Goal: Task Accomplishment & Management: Manage account settings

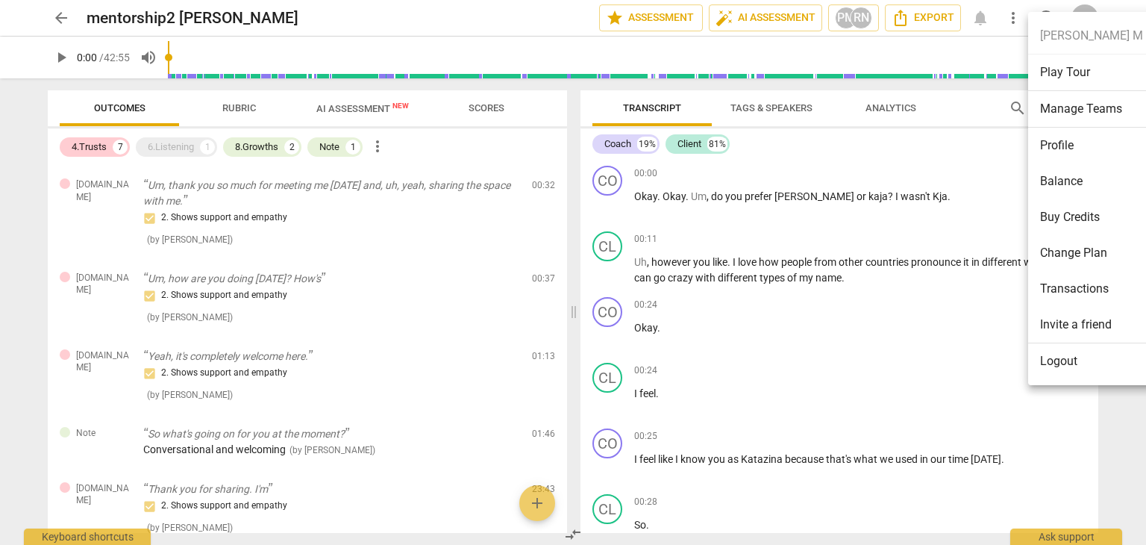
scroll to position [373, 0]
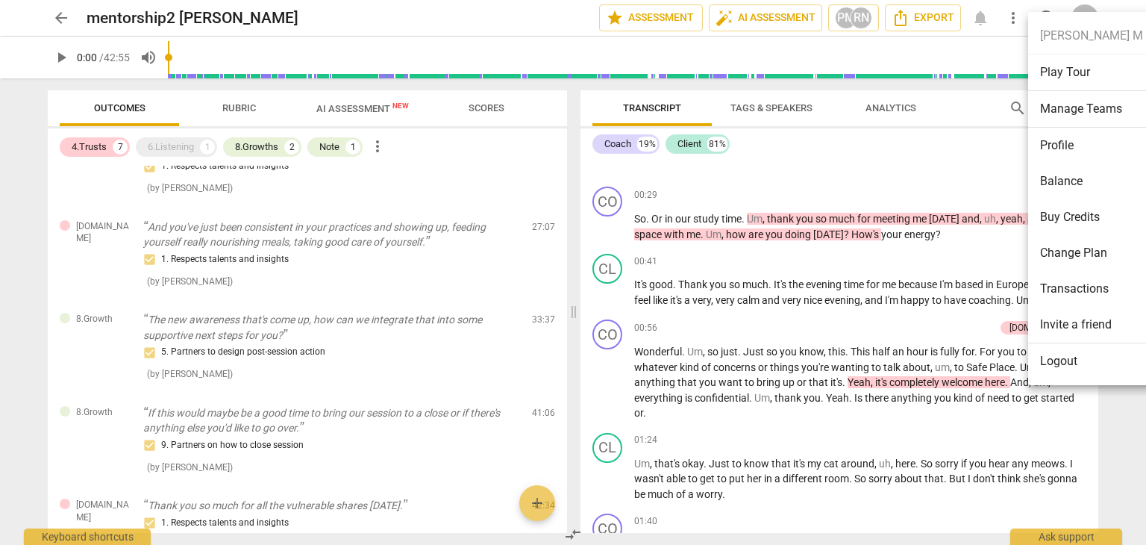
click at [416, 275] on div at bounding box center [573, 272] width 1146 height 545
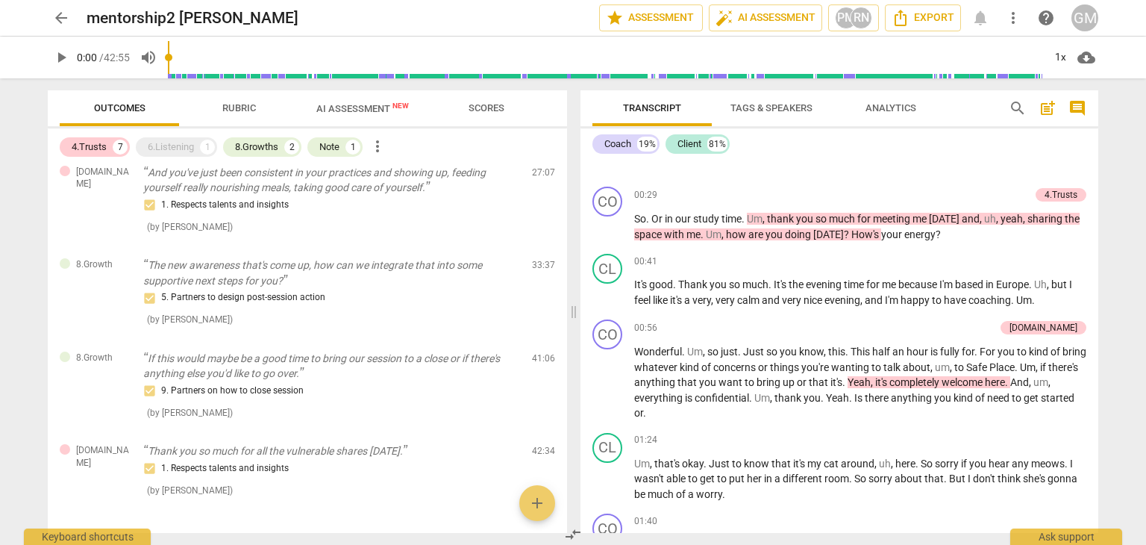
scroll to position [504, 0]
click at [390, 99] on span "AI Assessment New" at bounding box center [362, 108] width 128 height 22
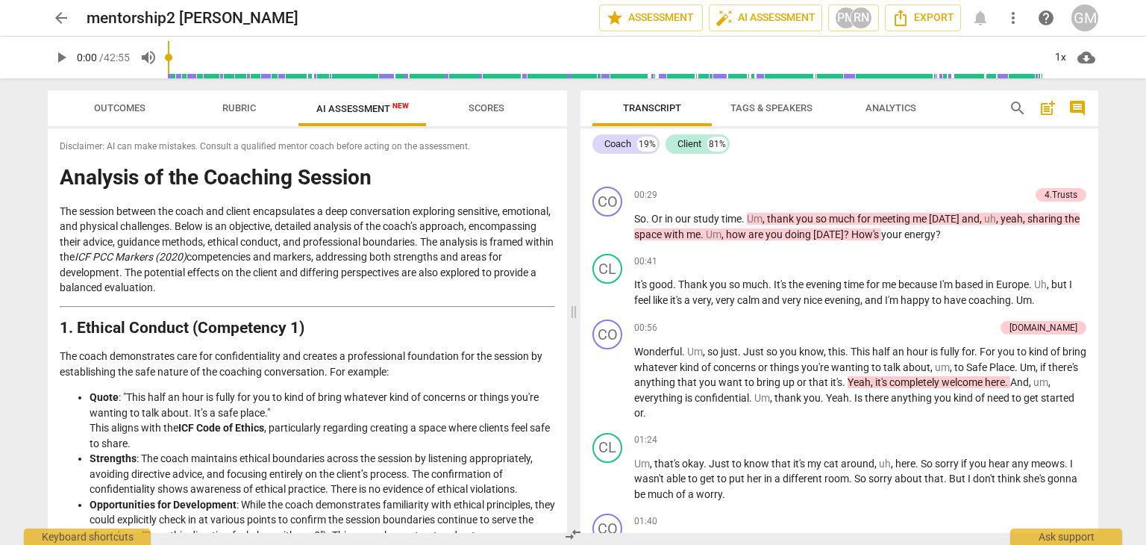
click at [1073, 21] on div "GM" at bounding box center [1084, 17] width 27 height 27
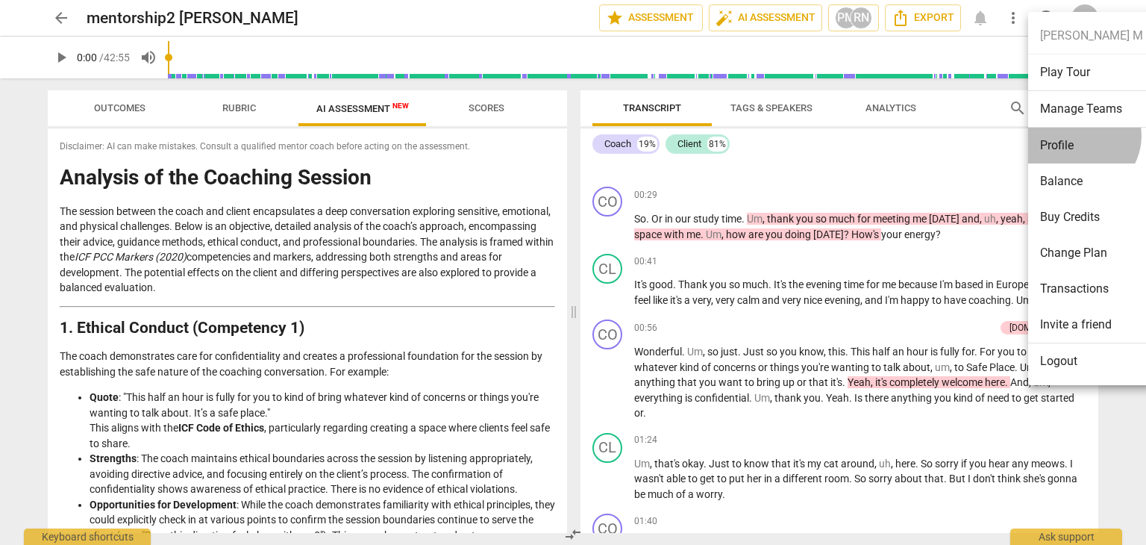
click at [1079, 138] on li "Profile" at bounding box center [1091, 146] width 127 height 36
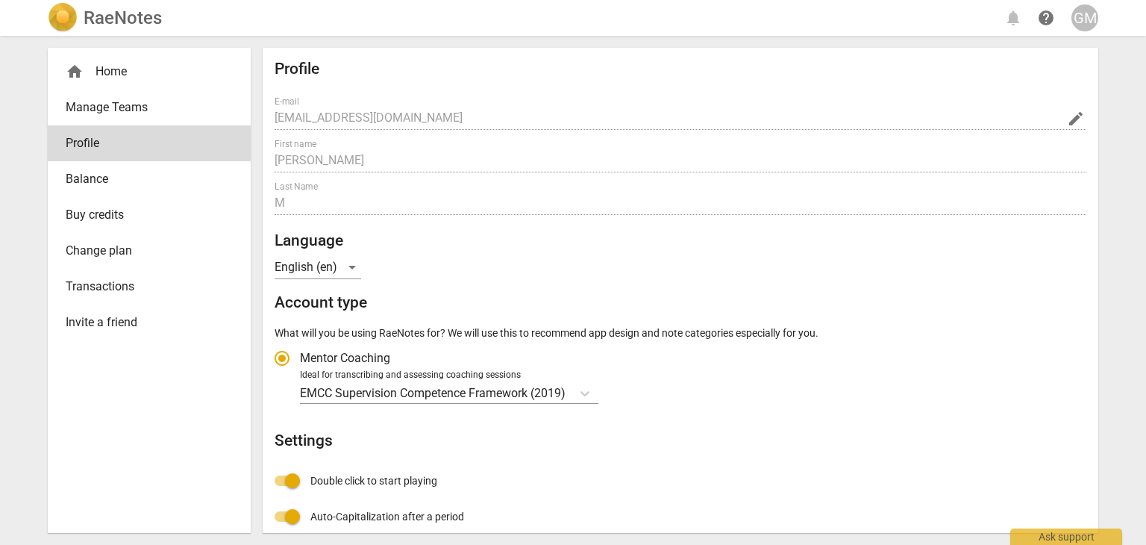
radio input "false"
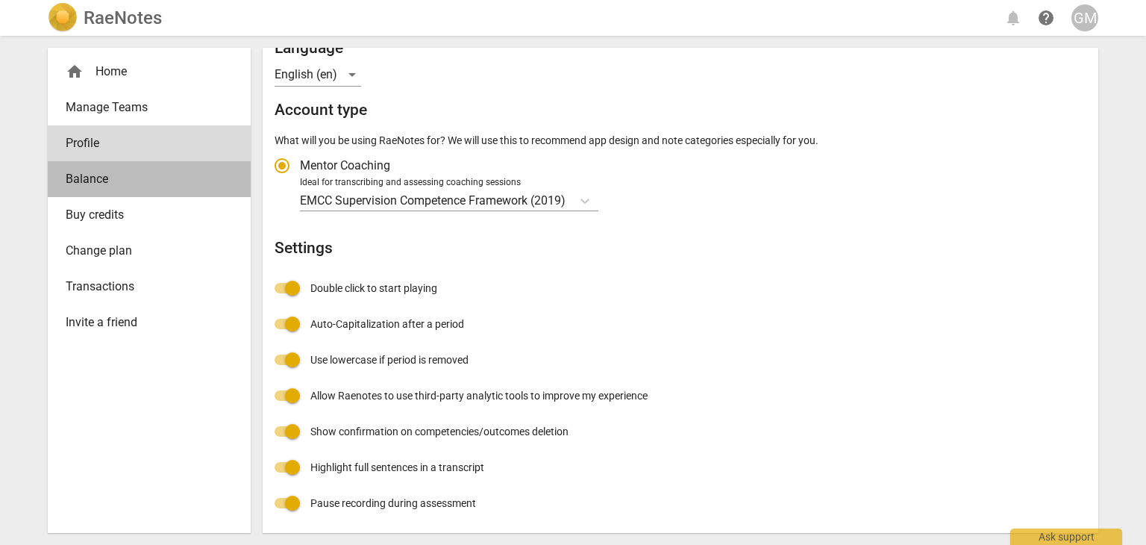
click at [107, 173] on span "Balance" at bounding box center [143, 179] width 155 height 18
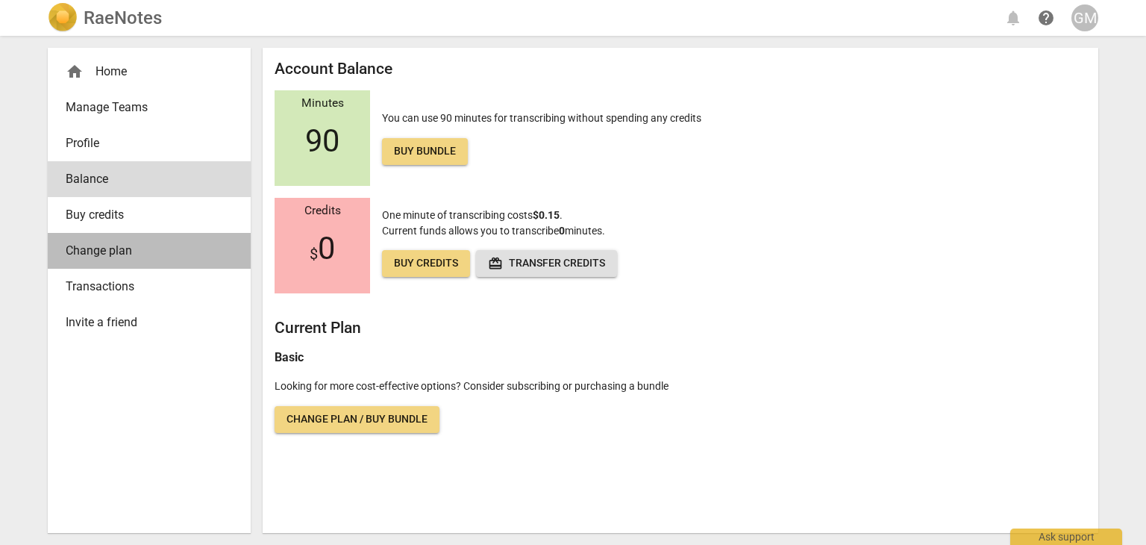
click at [125, 247] on span "Change plan" at bounding box center [143, 251] width 155 height 18
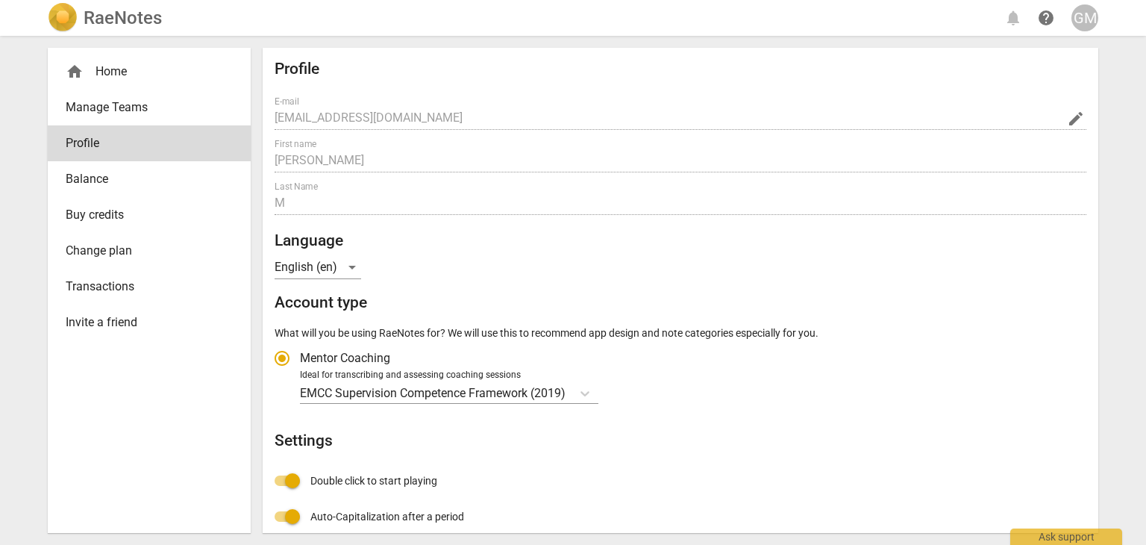
radio input "false"
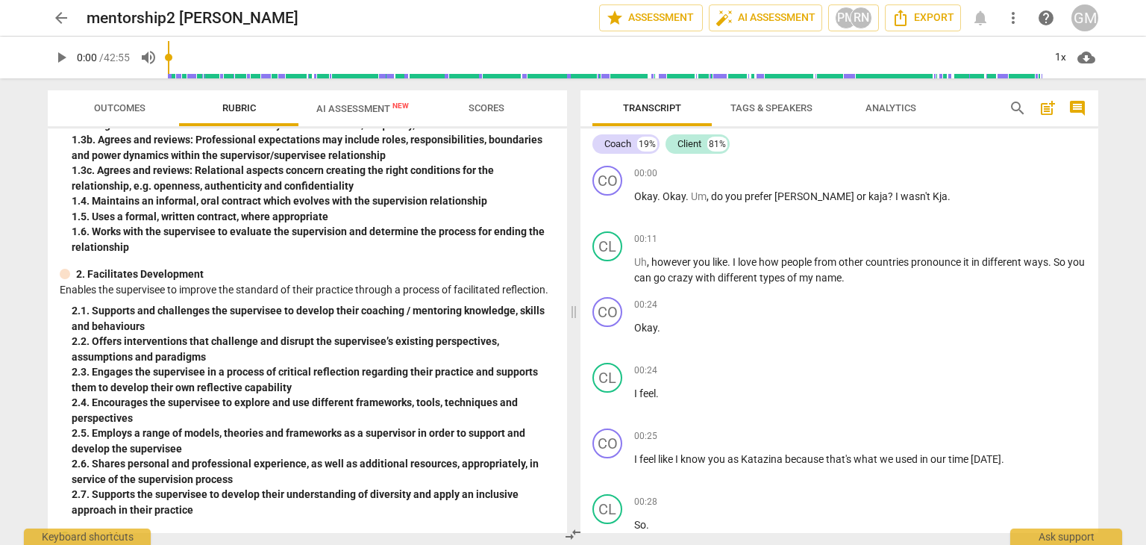
scroll to position [149, 0]
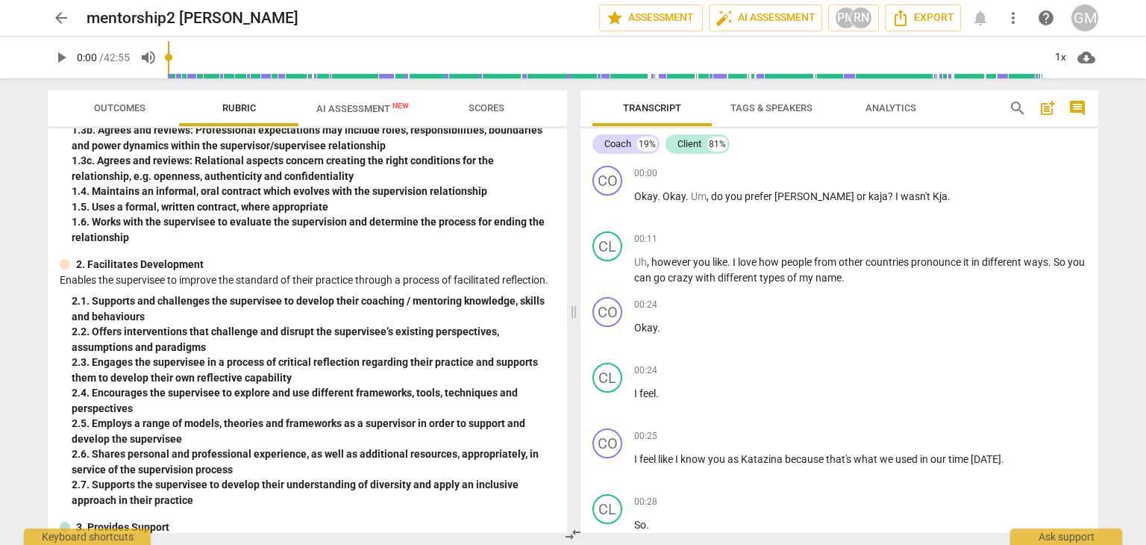
click at [372, 108] on span "AI Assessment New" at bounding box center [362, 108] width 93 height 11
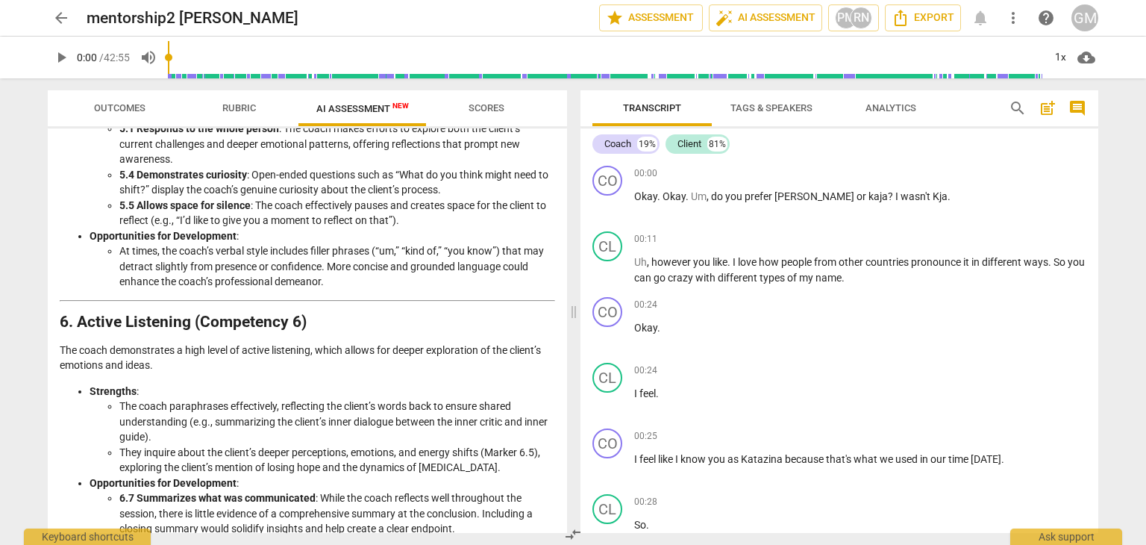
scroll to position [1418, 0]
